Goal: Information Seeking & Learning: Learn about a topic

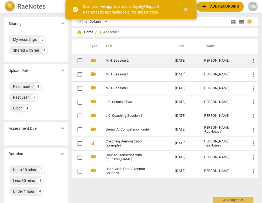
click at [111, 61] on link "M.H. Session 2" at bounding box center [131, 61] width 50 height 4
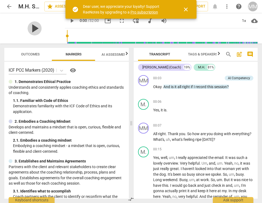
click at [30, 33] on span "play_arrow" at bounding box center [35, 28] width 14 height 14
click at [30, 28] on span "pause" at bounding box center [35, 28] width 14 height 14
click at [30, 28] on span "play_arrow" at bounding box center [35, 28] width 14 height 14
click at [30, 28] on span "pause" at bounding box center [35, 28] width 14 height 14
click at [33, 30] on span "play_arrow" at bounding box center [35, 28] width 14 height 14
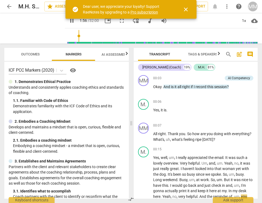
scroll to position [222, 0]
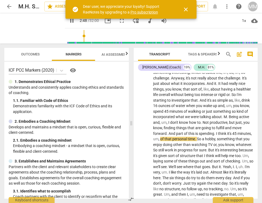
drag, startPoint x: 72, startPoint y: 36, endPoint x: 78, endPoint y: 36, distance: 6.2
click at [78, 36] on input "range" at bounding box center [162, 35] width 191 height 17
click at [79, 36] on input "range" at bounding box center [162, 35] width 191 height 17
click at [32, 26] on span "pause" at bounding box center [35, 28] width 14 height 14
click at [78, 35] on input "range" at bounding box center [162, 35] width 191 height 17
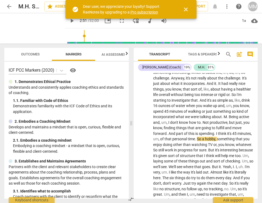
click at [116, 56] on span "AI Assessment New" at bounding box center [117, 54] width 33 height 4
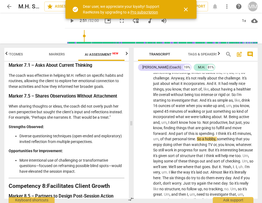
scroll to position [1015, 0]
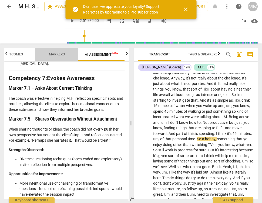
click at [54, 55] on span "Markers" at bounding box center [57, 54] width 16 height 4
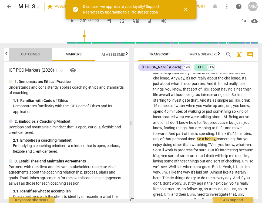
scroll to position [0, 0]
click at [21, 55] on span "Outcomes" at bounding box center [30, 54] width 19 height 4
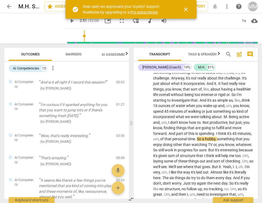
click at [78, 56] on span "Markers" at bounding box center [74, 54] width 16 height 4
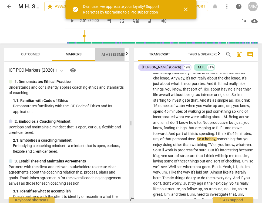
click at [106, 53] on span "AI Assessment New" at bounding box center [117, 54] width 33 height 4
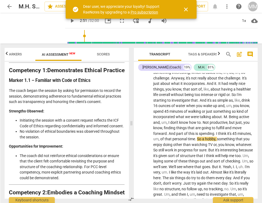
scroll to position [123, 0]
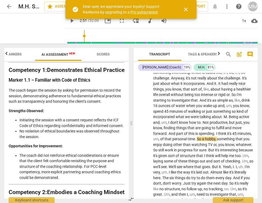
click at [185, 6] on span "close" at bounding box center [185, 9] width 6 height 6
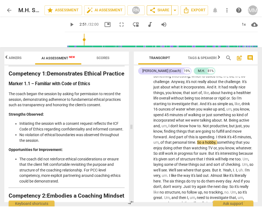
scroll to position [0, 60]
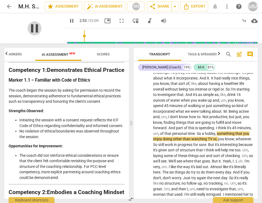
click at [30, 29] on span "pause" at bounding box center [35, 28] width 14 height 14
type input "174"
